Goal: Task Accomplishment & Management: Use online tool/utility

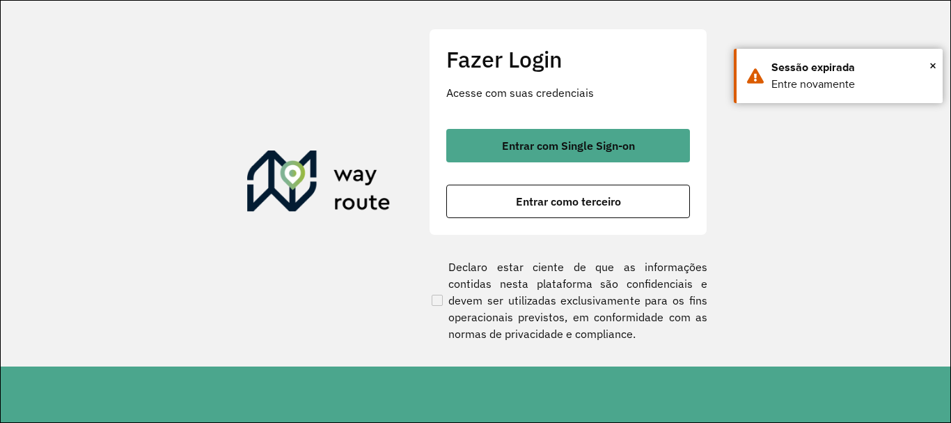
click at [496, 141] on button "Entrar com Single Sign-on" at bounding box center [568, 145] width 244 height 33
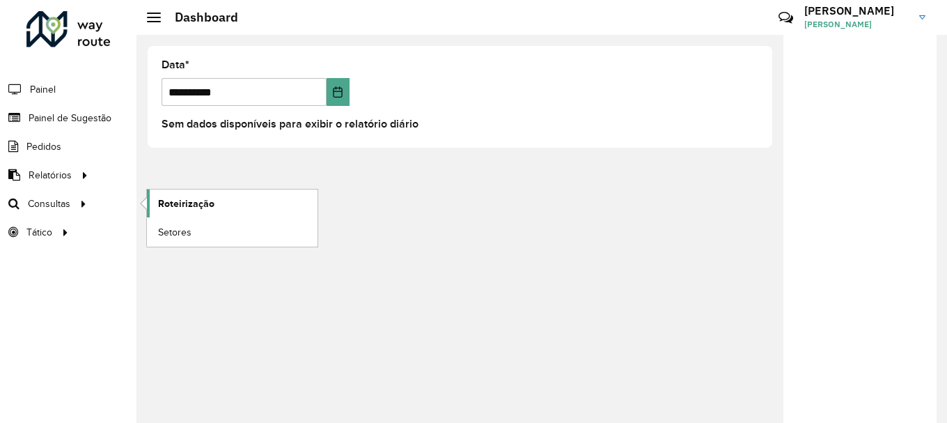
click at [169, 205] on span "Roteirização" at bounding box center [186, 203] width 56 height 15
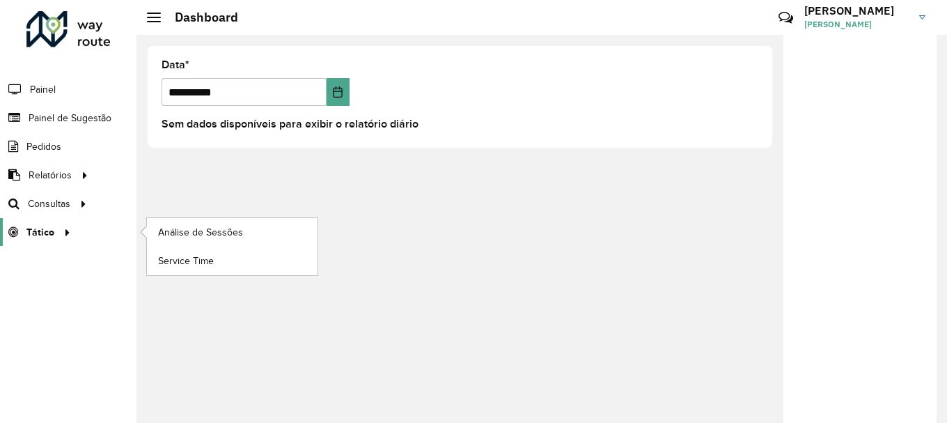
click at [60, 219] on link "Tático" at bounding box center [37, 232] width 75 height 28
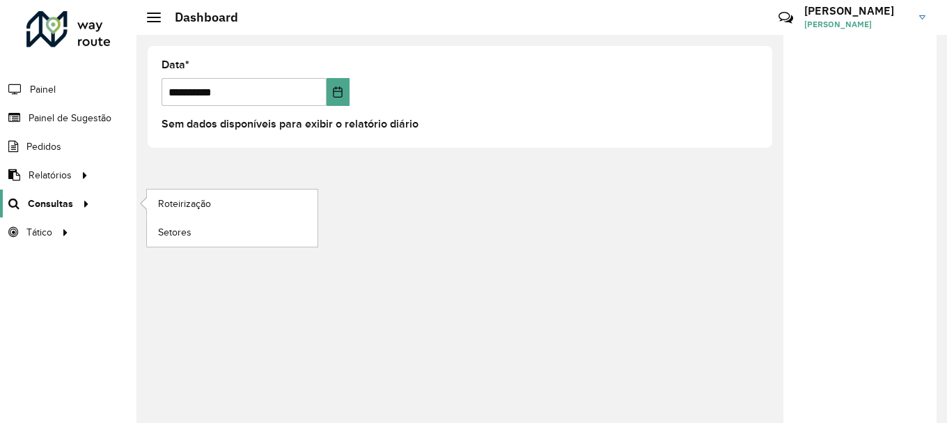
click at [59, 210] on span "Consultas" at bounding box center [50, 203] width 45 height 15
click at [148, 203] on link "Roteirização" at bounding box center [232, 203] width 171 height 28
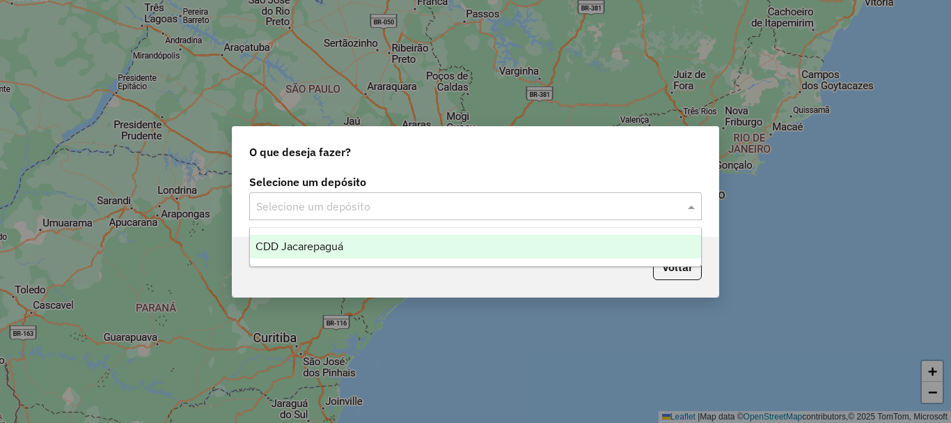
click at [357, 205] on input "text" at bounding box center [461, 207] width 411 height 17
click at [327, 252] on div "CDD Jacarepaguá" at bounding box center [475, 247] width 451 height 24
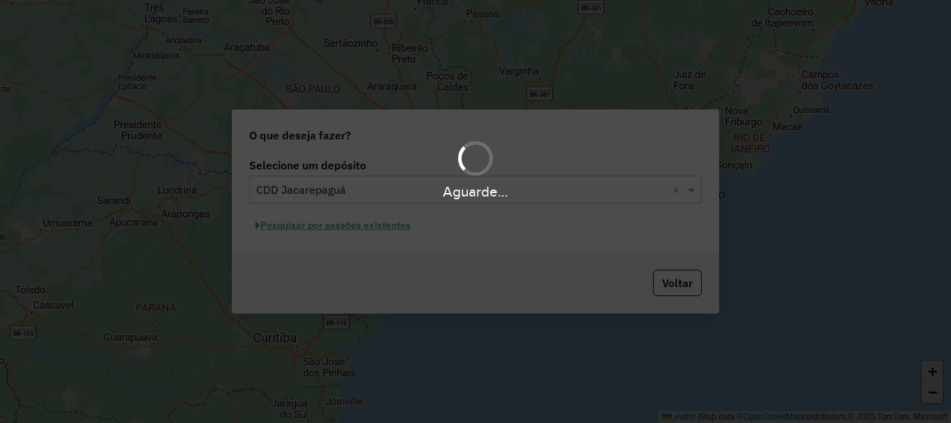
click at [356, 226] on div "Aguarde..." at bounding box center [475, 211] width 951 height 423
click at [387, 228] on div "Aguarde..." at bounding box center [475, 211] width 951 height 423
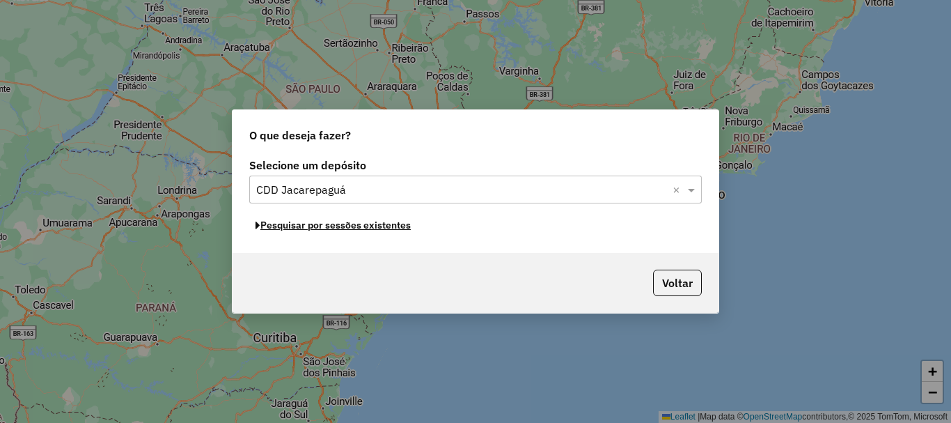
click at [387, 228] on button "Pesquisar por sessões existentes" at bounding box center [333, 226] width 168 height 22
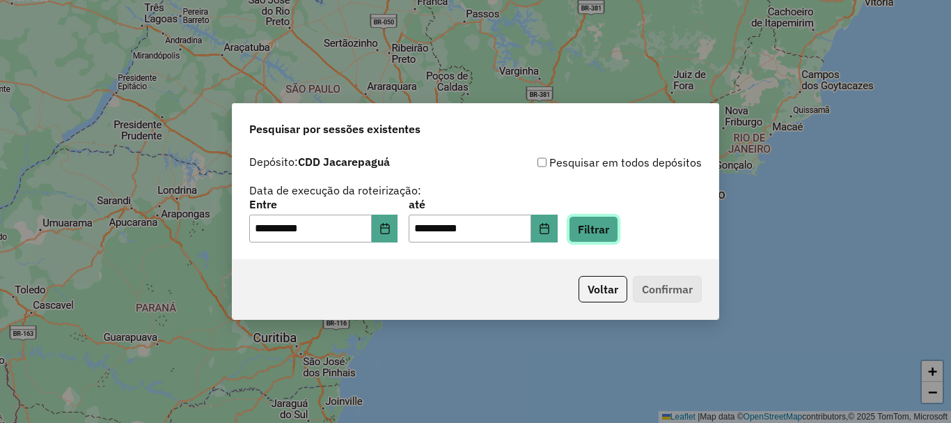
click at [606, 235] on button "Filtrar" at bounding box center [593, 229] width 49 height 26
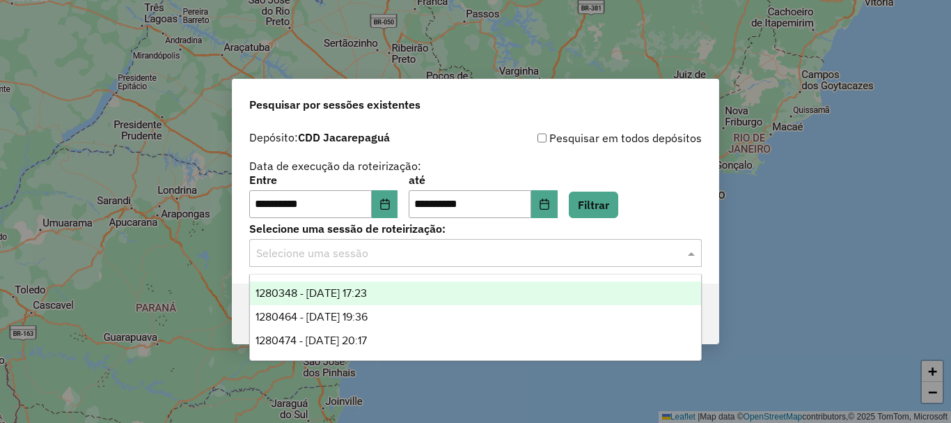
click at [576, 265] on div "Selecione uma sessão" at bounding box center [475, 253] width 453 height 28
click at [433, 283] on div "1280348 - [DATE] 17:23" at bounding box center [475, 293] width 451 height 24
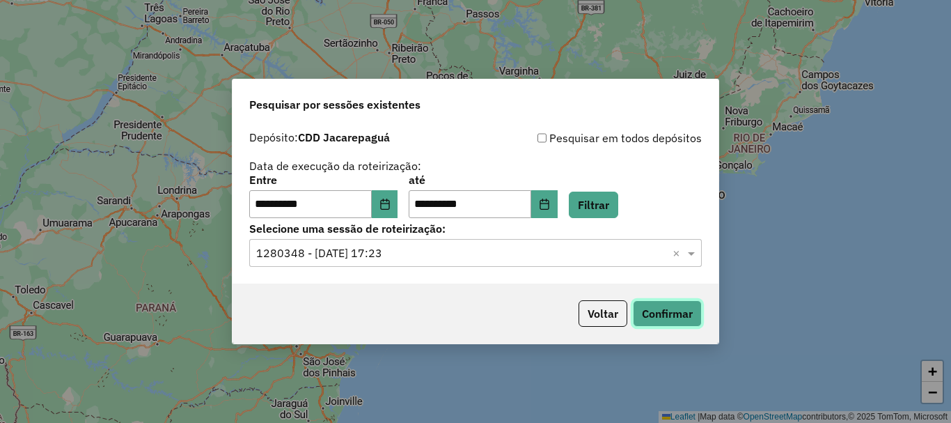
click at [654, 315] on button "Confirmar" at bounding box center [667, 313] width 69 height 26
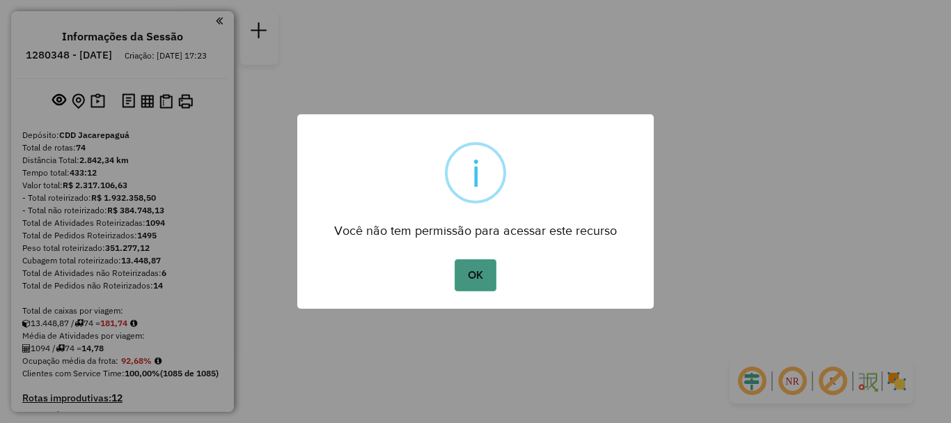
click at [467, 274] on button "OK" at bounding box center [475, 275] width 41 height 32
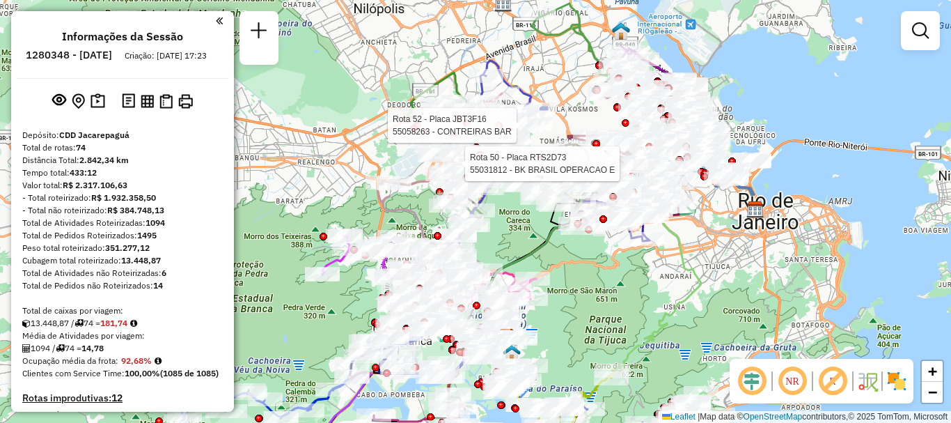
select select "**********"
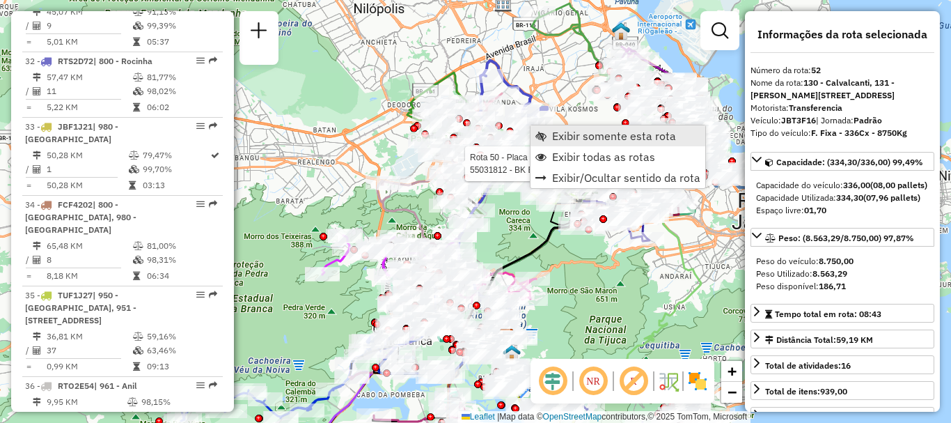
scroll to position [4793, 0]
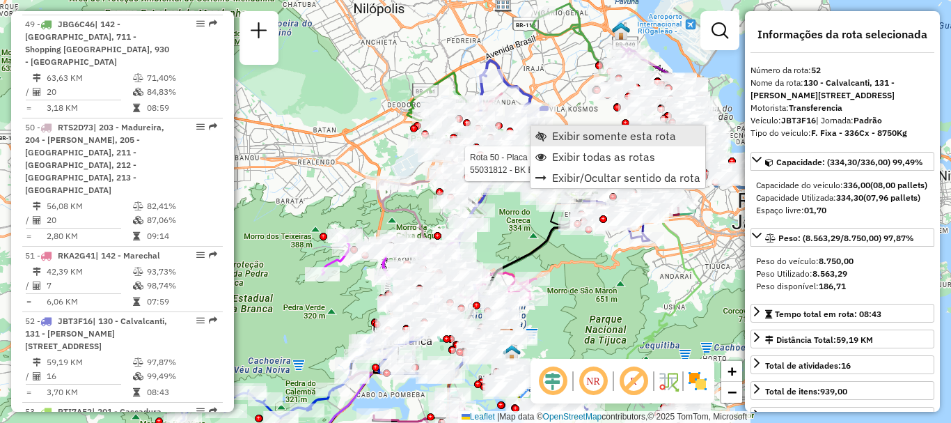
click at [559, 134] on span "Exibir somente esta rota" at bounding box center [614, 135] width 124 height 11
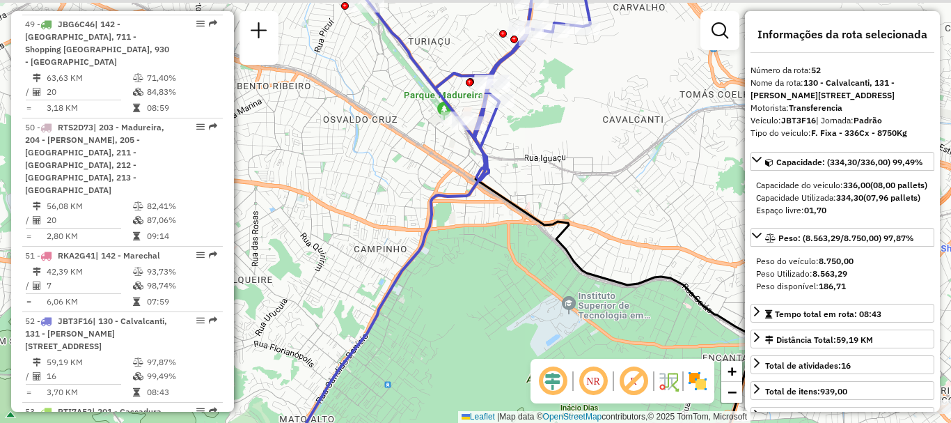
drag, startPoint x: 496, startPoint y: 143, endPoint x: 417, endPoint y: 180, distance: 87.6
click at [461, 180] on icon at bounding box center [477, 88] width 227 height 185
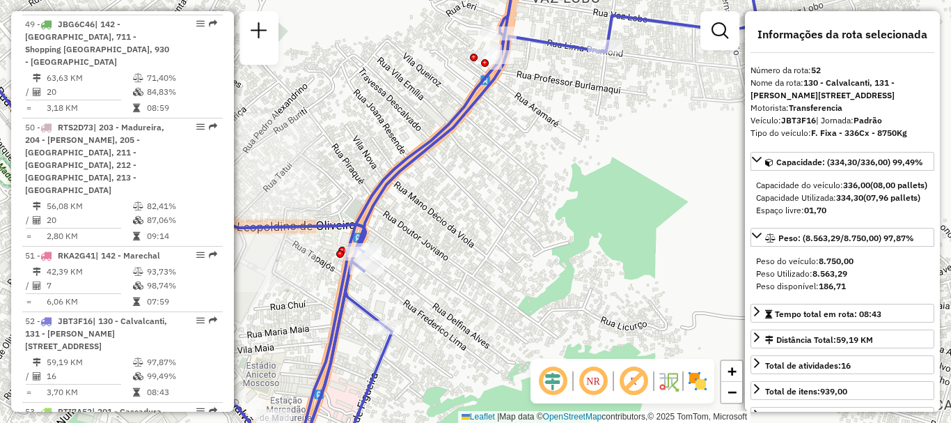
drag, startPoint x: 514, startPoint y: 75, endPoint x: 504, endPoint y: 94, distance: 21.2
click at [504, 94] on div "Janela de atendimento Grade de atendimento Capacidade Transportadoras Veículos …" at bounding box center [475, 211] width 951 height 423
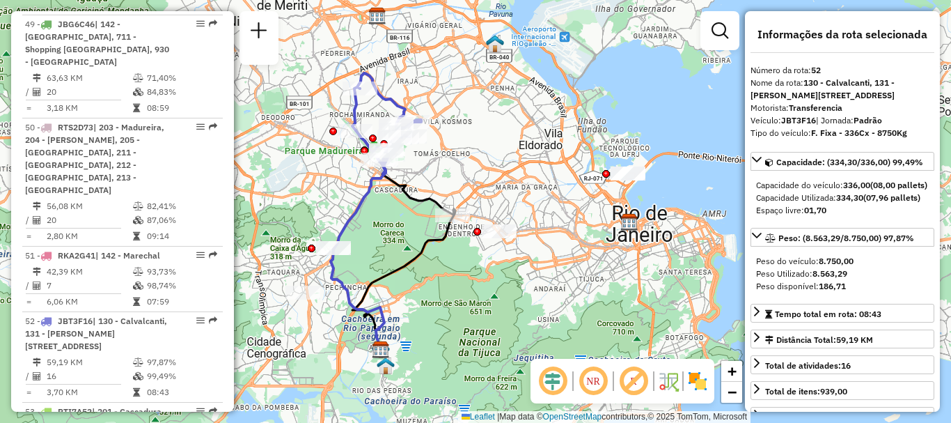
drag, startPoint x: 377, startPoint y: 158, endPoint x: 394, endPoint y: 191, distance: 37.1
click at [394, 191] on icon at bounding box center [403, 255] width 103 height 189
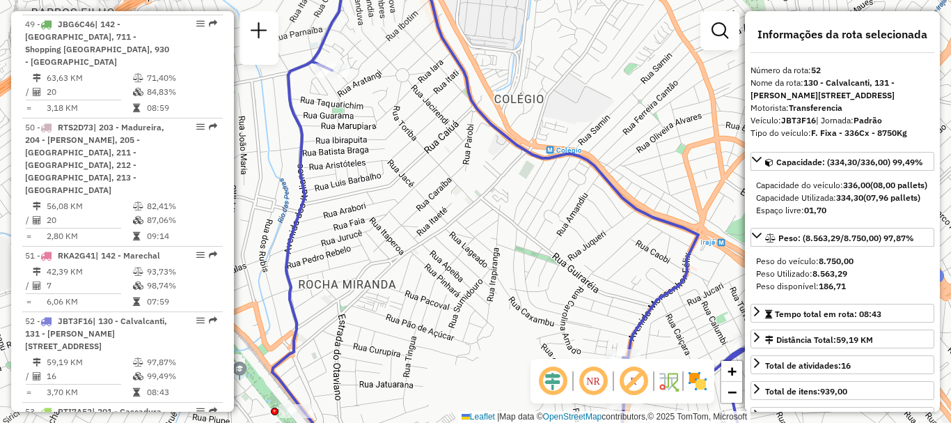
click at [450, 130] on div "Janela de atendimento Grade de atendimento Capacidade Transportadoras Veículos …" at bounding box center [475, 211] width 951 height 423
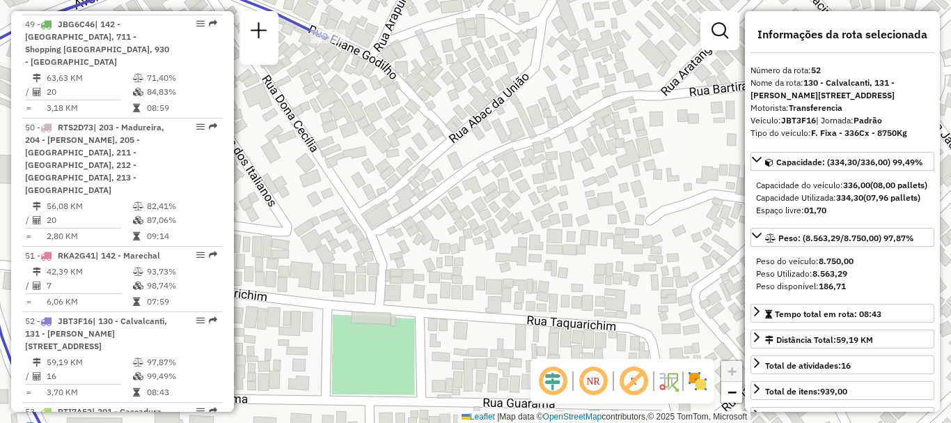
drag, startPoint x: 360, startPoint y: 59, endPoint x: 373, endPoint y: 80, distance: 24.4
click at [373, 80] on div "Janela de atendimento Grade de atendimento Capacidade Transportadoras Veículos …" at bounding box center [475, 211] width 951 height 423
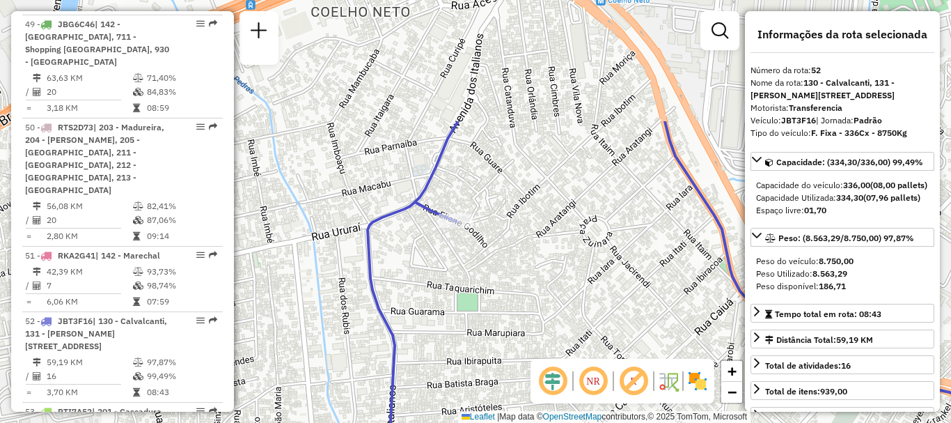
drag, startPoint x: 378, startPoint y: 86, endPoint x: 468, endPoint y: 250, distance: 187.1
click at [468, 250] on div "Janela de atendimento Grade de atendimento Capacidade Transportadoras Veículos …" at bounding box center [475, 211] width 951 height 423
